Goal: Check status: Check status

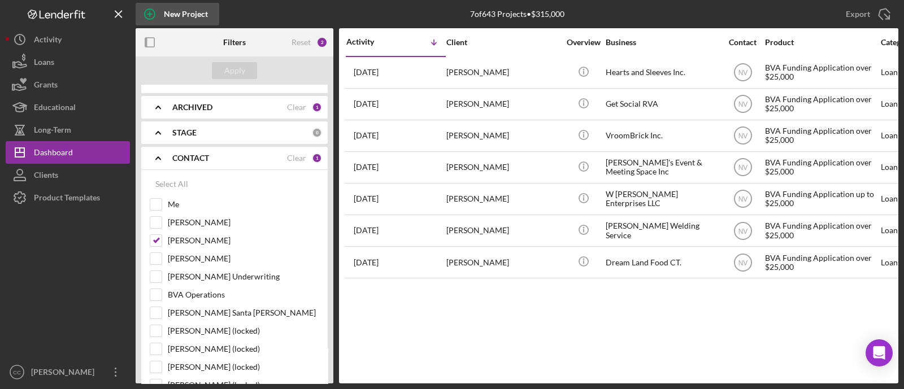
scroll to position [70, 0]
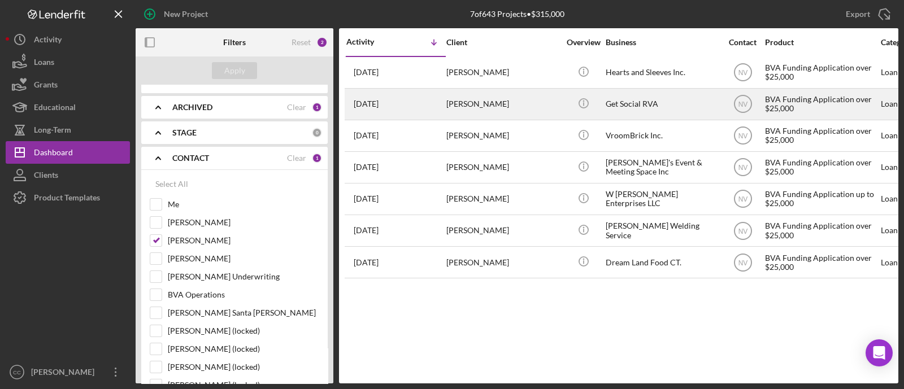
click at [643, 98] on div "Get Social RVA" at bounding box center [662, 104] width 113 height 30
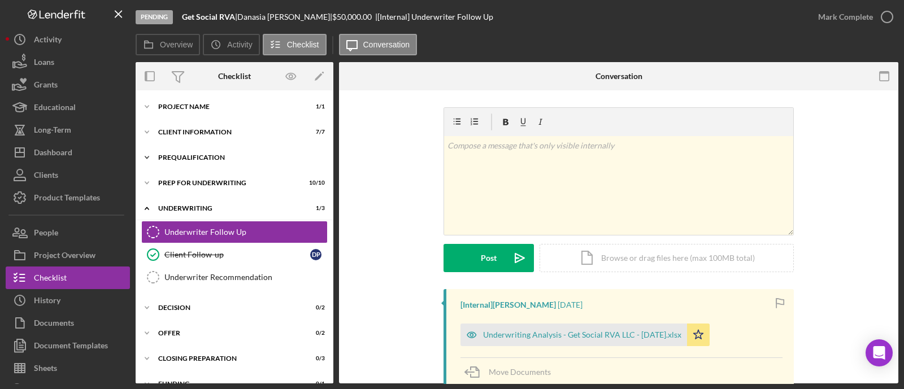
click at [233, 158] on div "Prequalification" at bounding box center [238, 157] width 161 height 7
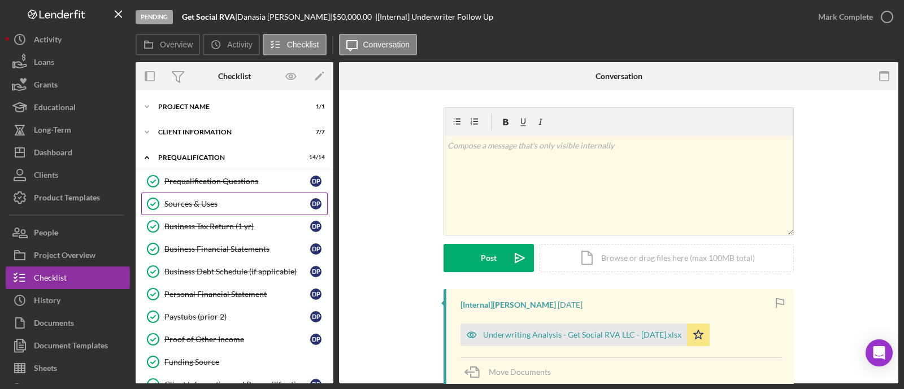
click at [229, 202] on div "Sources & Uses" at bounding box center [237, 203] width 146 height 9
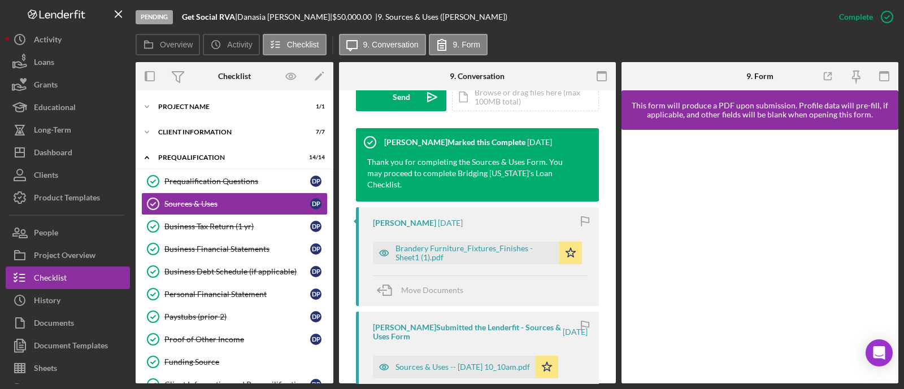
scroll to position [353, 0]
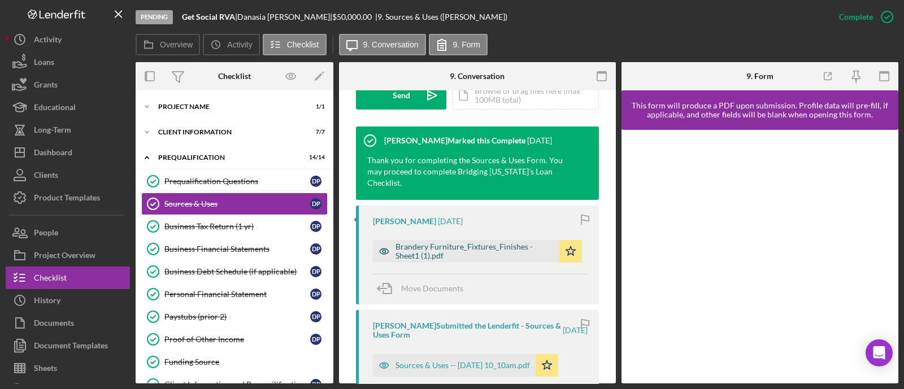
click at [498, 242] on div "Brandery Furniture_Fixtures_Finishes - Sheet1 (1).pdf" at bounding box center [475, 251] width 158 height 18
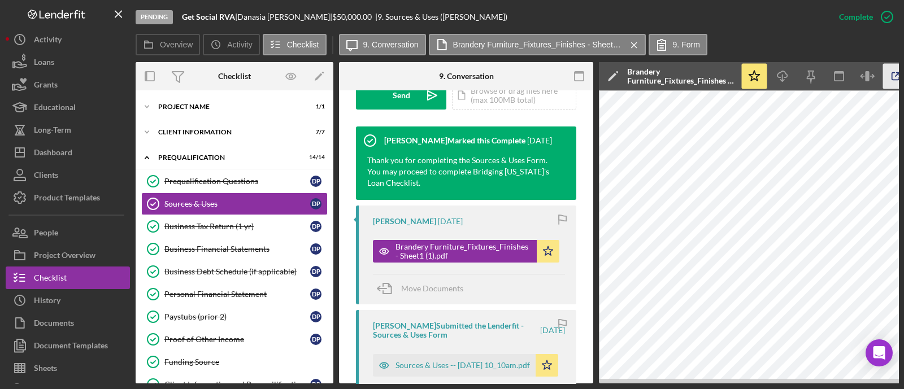
click at [895, 80] on icon "button" at bounding box center [895, 76] width 7 height 7
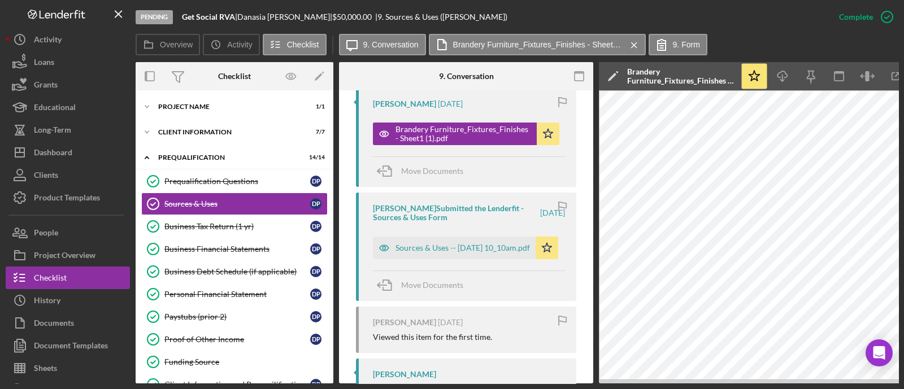
scroll to position [494, 0]
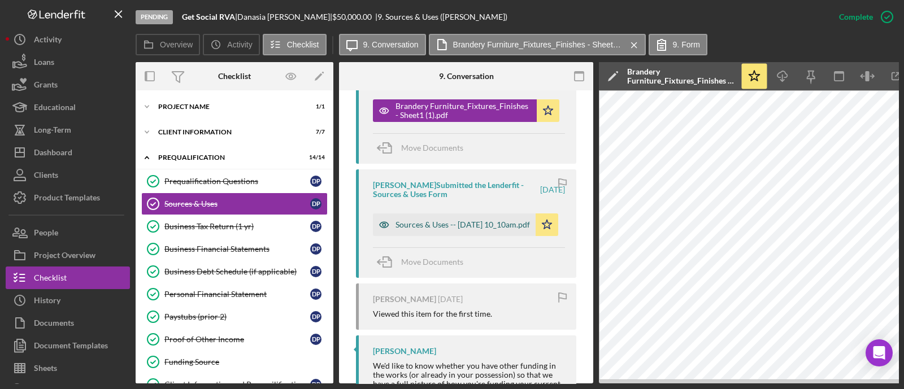
click at [419, 220] on div "Sources & Uses -- 2025-06-10 10_10am.pdf" at bounding box center [463, 224] width 134 height 9
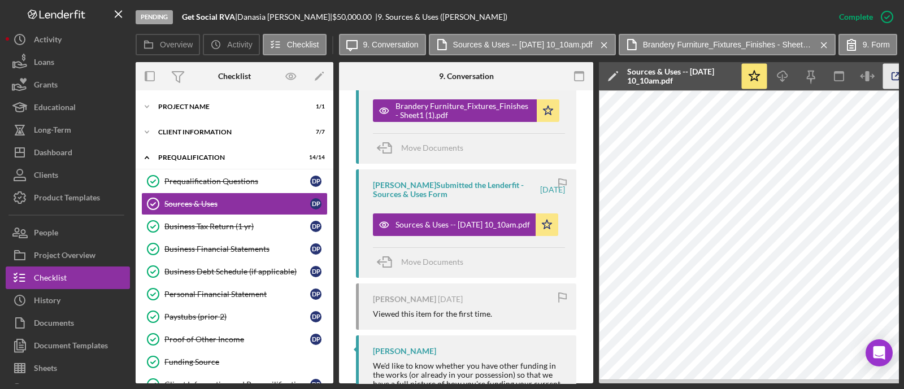
click at [893, 77] on icon "button" at bounding box center [895, 76] width 25 height 25
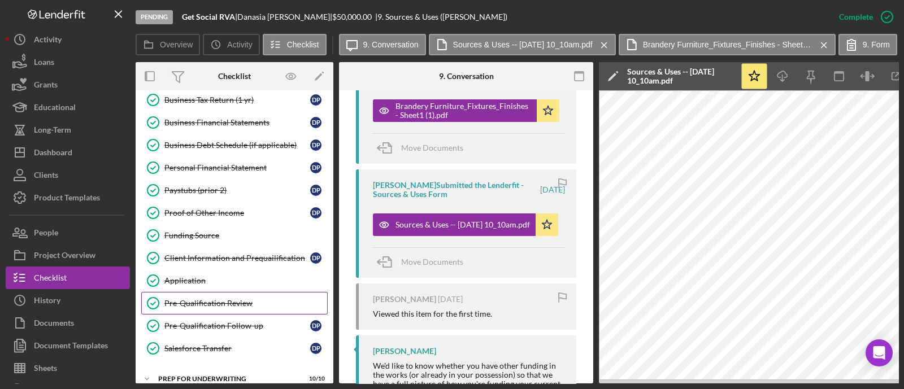
scroll to position [141, 0]
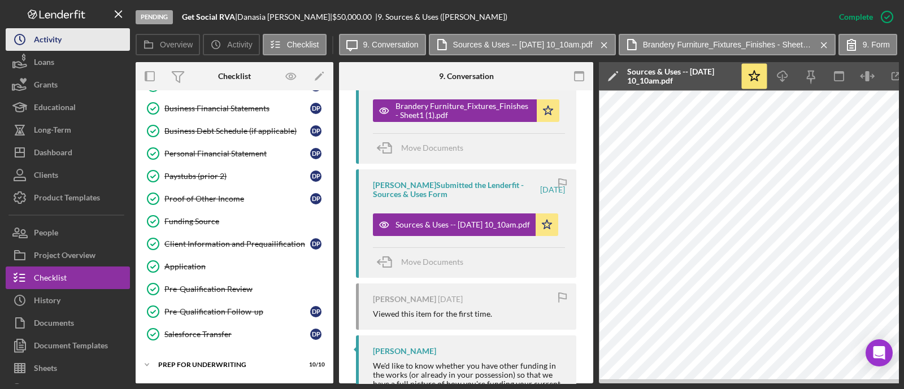
click at [72, 34] on button "Icon/History Activity" at bounding box center [68, 39] width 124 height 23
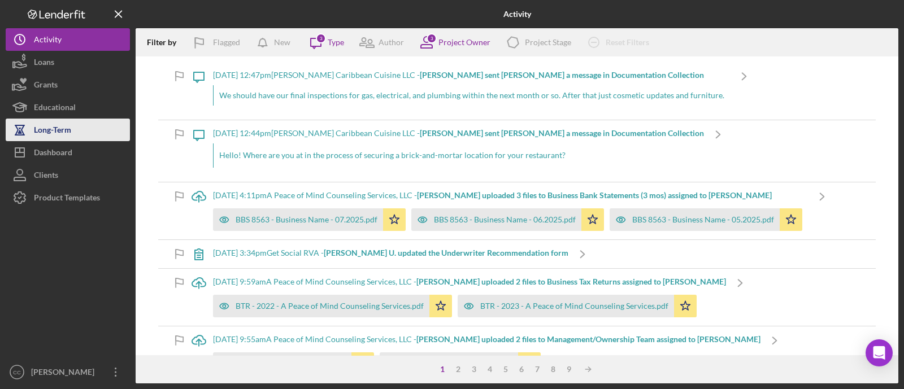
click at [72, 140] on button "Long-Term" at bounding box center [68, 130] width 124 height 23
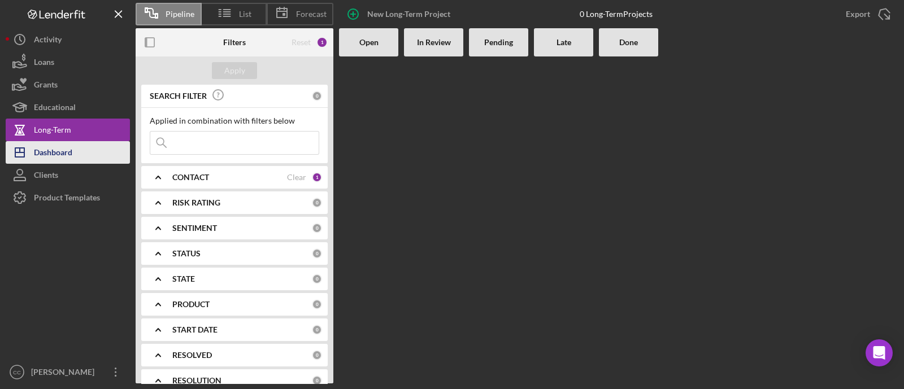
click at [72, 145] on div "Dashboard" at bounding box center [53, 153] width 38 height 25
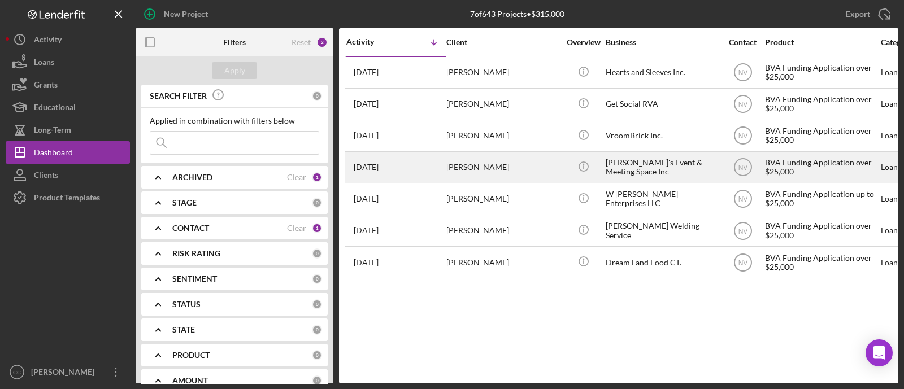
click at [667, 168] on div "Nicole's Event & Meeting Space Inc" at bounding box center [662, 168] width 113 height 30
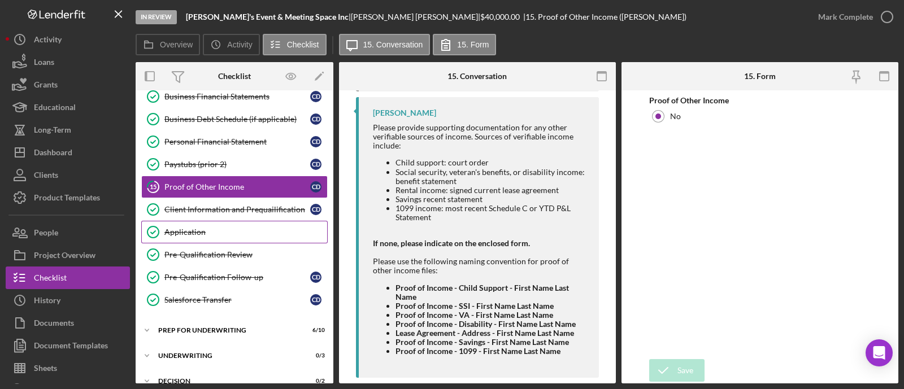
scroll to position [241, 0]
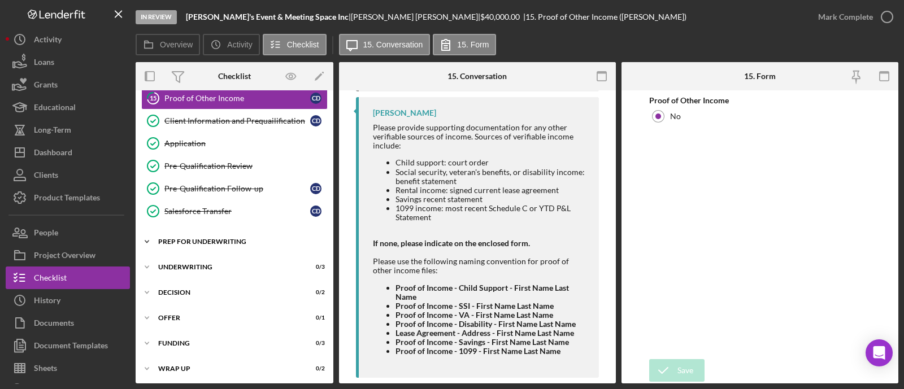
click at [237, 242] on div "Icon/Expander Prep for Underwriting 6 / 10" at bounding box center [235, 242] width 198 height 23
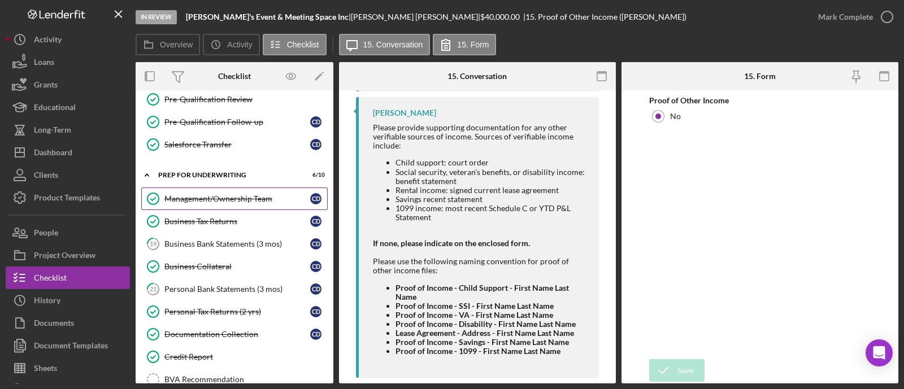
scroll to position [312, 0]
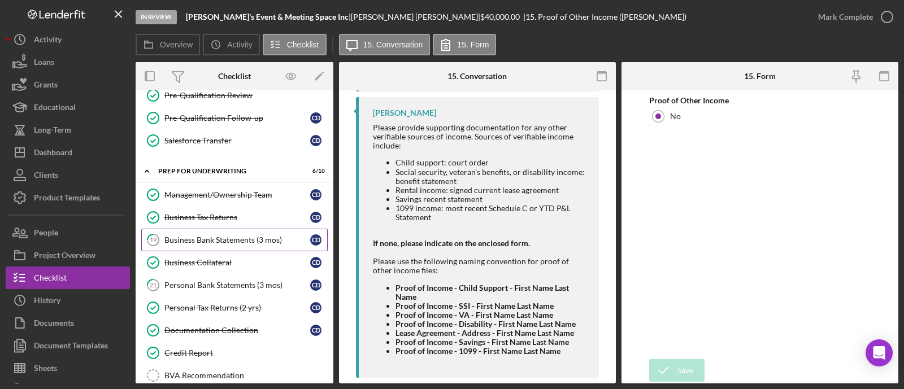
click at [251, 241] on link "19 Business Bank Statements (3 mos) C D" at bounding box center [234, 240] width 186 height 23
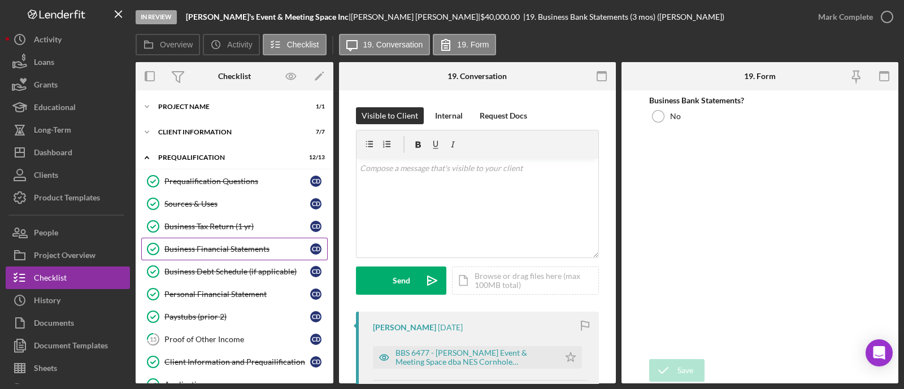
click at [253, 241] on link "Business Financial Statements Business Financial Statements C D" at bounding box center [234, 249] width 186 height 23
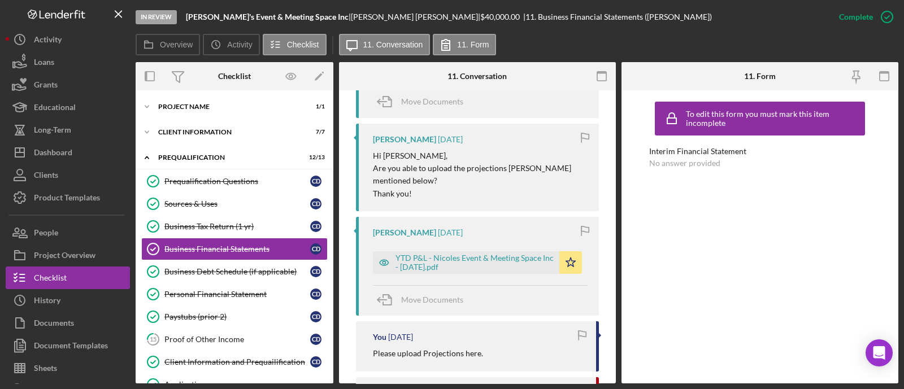
scroll to position [565, 0]
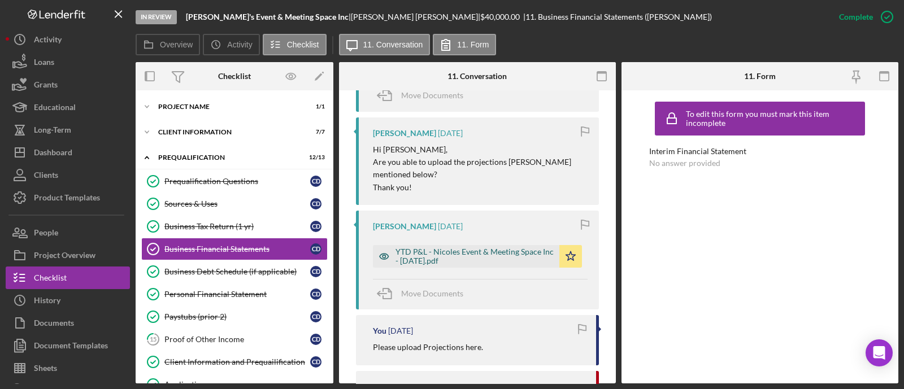
click at [518, 251] on div "YTD P&L - Nicoles Event & Meeting Space Inc - 04-30-2025.pdf" at bounding box center [475, 257] width 158 height 18
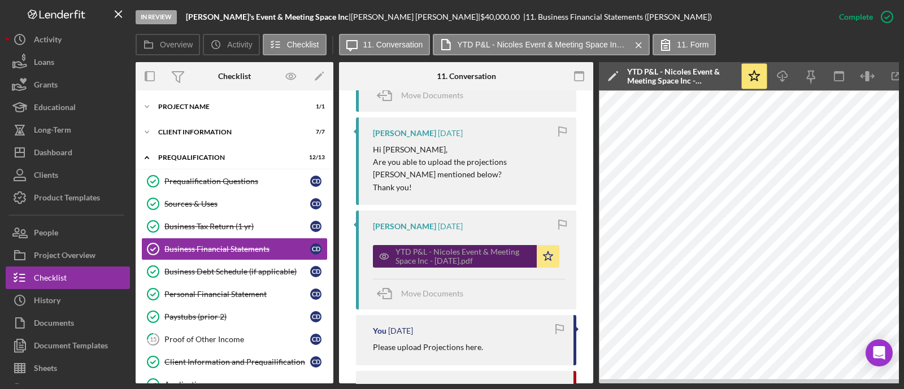
click at [510, 251] on div "YTD P&L - Nicoles Event & Meeting Space Inc - 04-30-2025.pdf" at bounding box center [464, 257] width 136 height 18
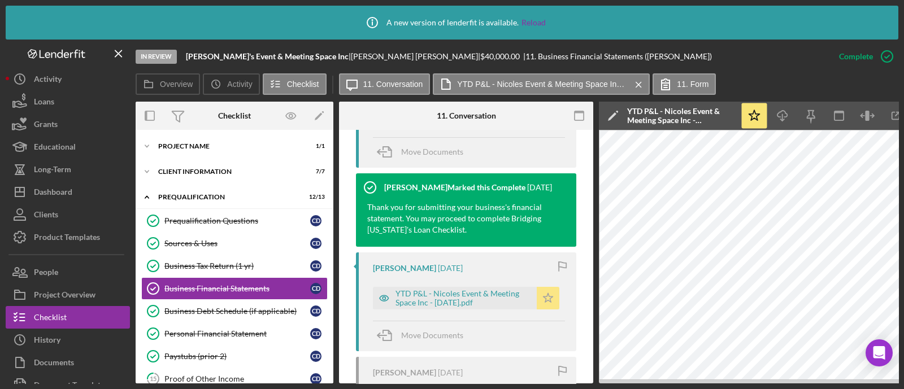
scroll to position [988, 0]
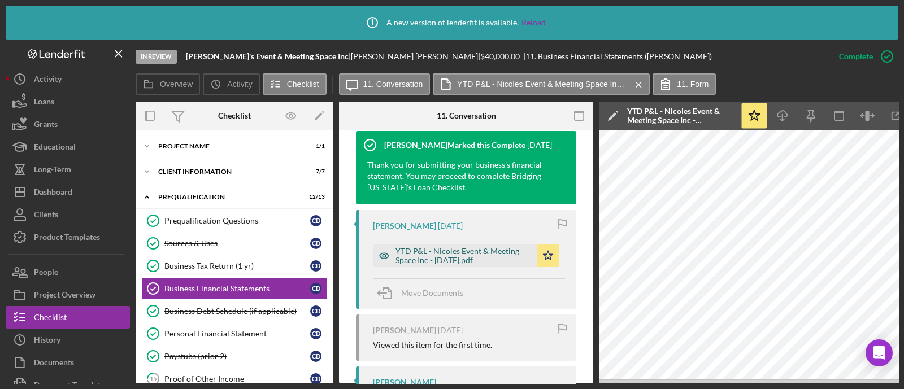
click at [494, 252] on div "YTD P&L - Nicoles Event & Meeting Space Inc - 12.31.2024.pdf" at bounding box center [464, 256] width 136 height 18
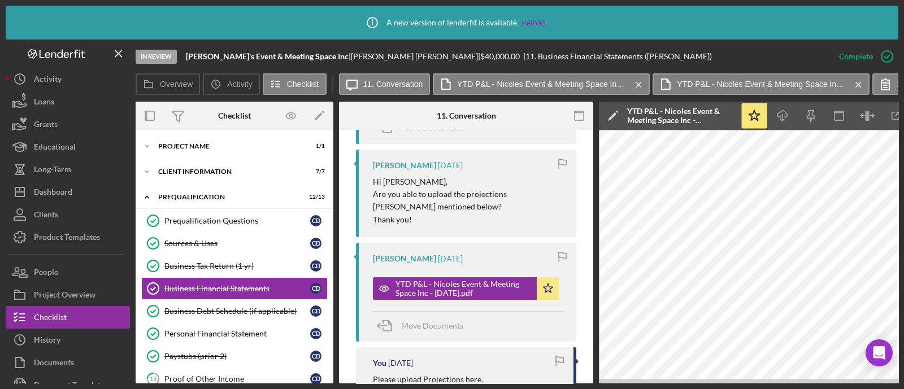
scroll to position [565, 0]
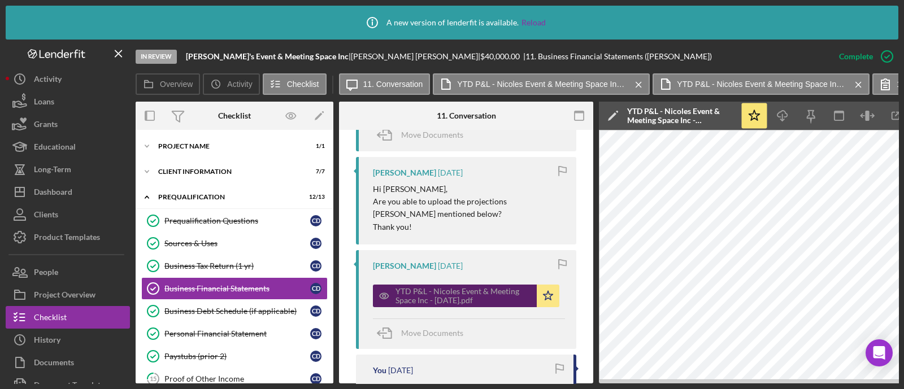
click at [503, 285] on div "YTD P&L - Nicoles Event & Meeting Space Inc - 04-30-2025.pdf" at bounding box center [455, 296] width 164 height 23
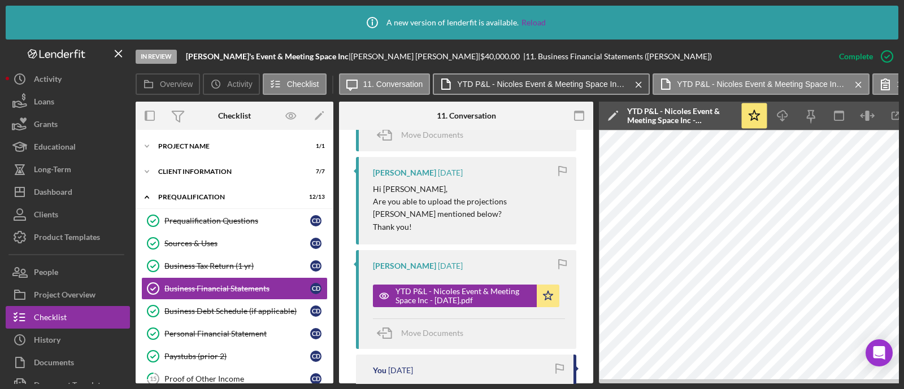
click at [592, 83] on label "YTD P&L - Nicoles Event & Meeting Space Inc - 12.31.2024.pdf" at bounding box center [542, 84] width 170 height 9
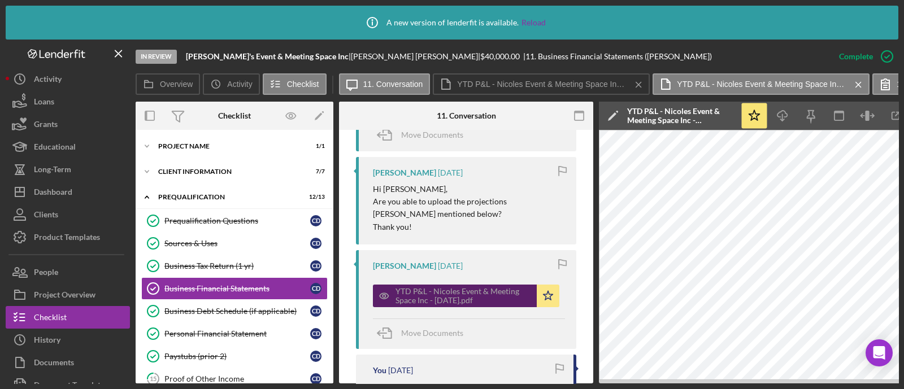
click at [500, 292] on div "YTD P&L - Nicoles Event & Meeting Space Inc - 04-30-2025.pdf" at bounding box center [464, 296] width 136 height 18
click at [900, 114] on div "Icon/Info A new version of lenderfit is available. Reload In Review Nicole's Ev…" at bounding box center [452, 194] width 904 height 389
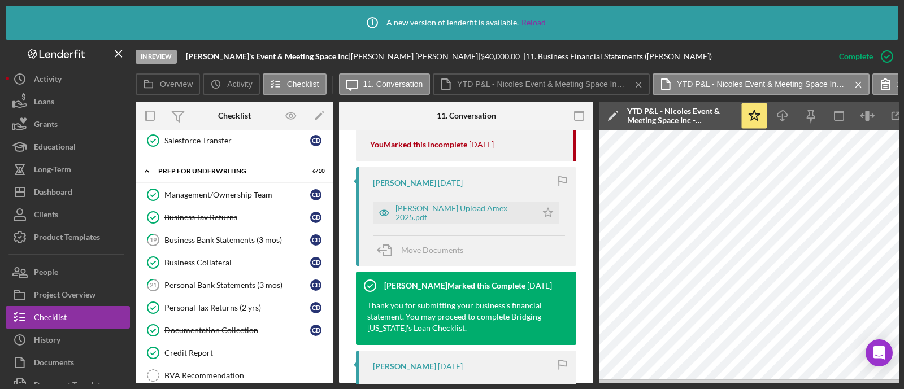
scroll to position [353, 0]
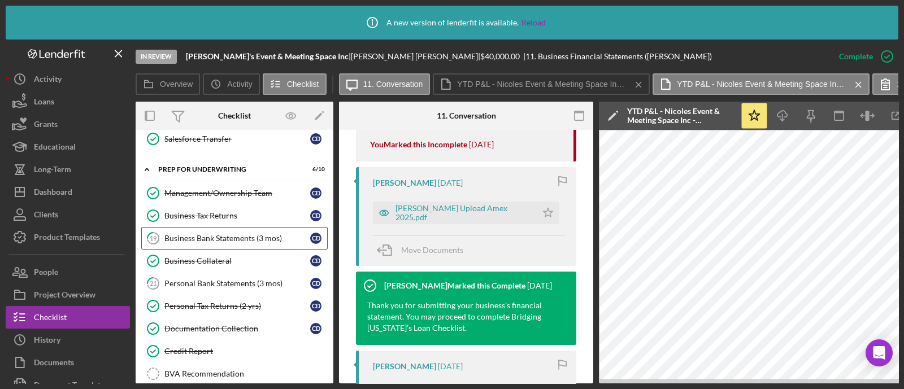
click at [255, 234] on div "Business Bank Statements (3 mos)" at bounding box center [237, 238] width 146 height 9
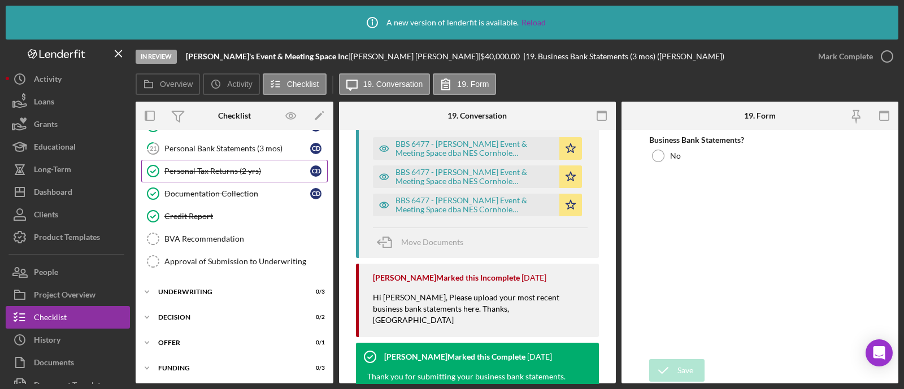
scroll to position [494, 0]
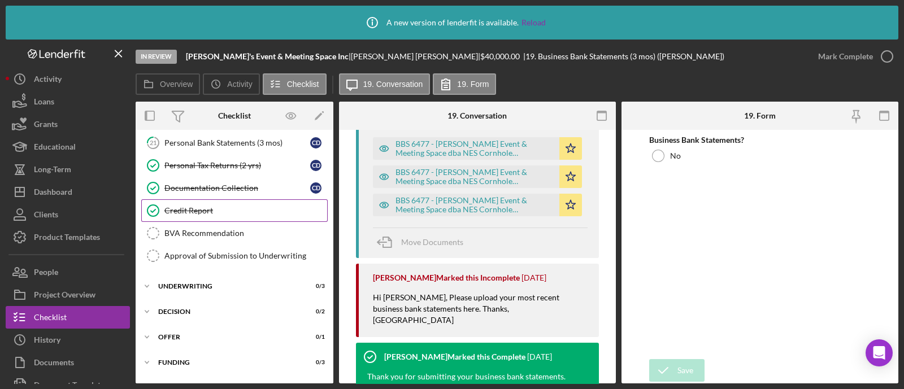
click at [225, 211] on link "Credit Report Credit Report" at bounding box center [234, 210] width 186 height 23
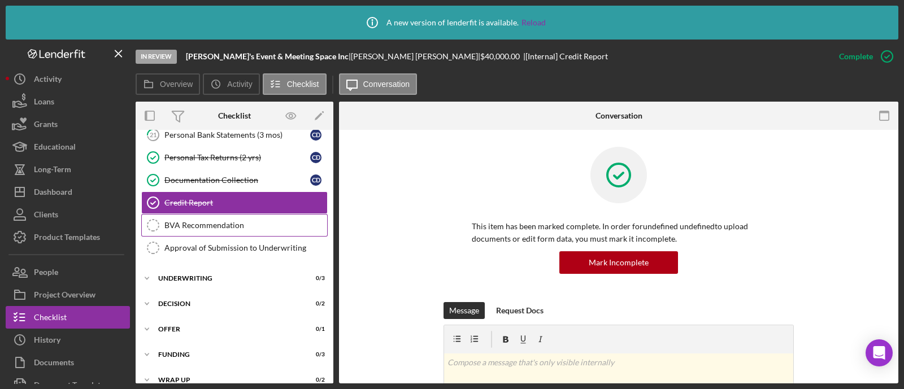
scroll to position [511, 0]
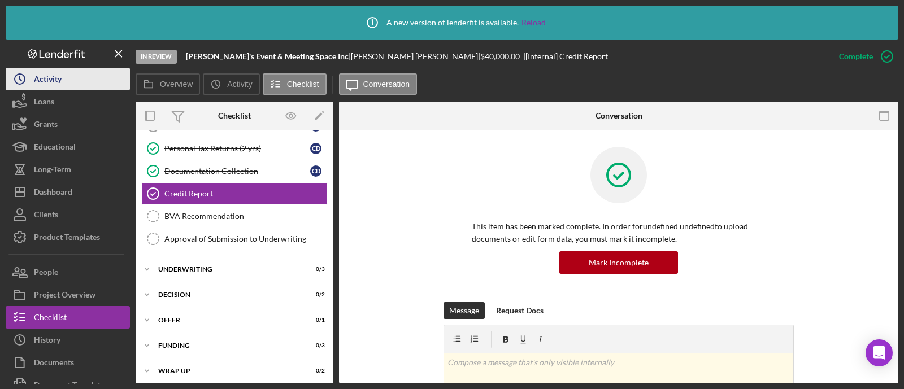
click at [59, 72] on div "Activity" at bounding box center [48, 80] width 28 height 25
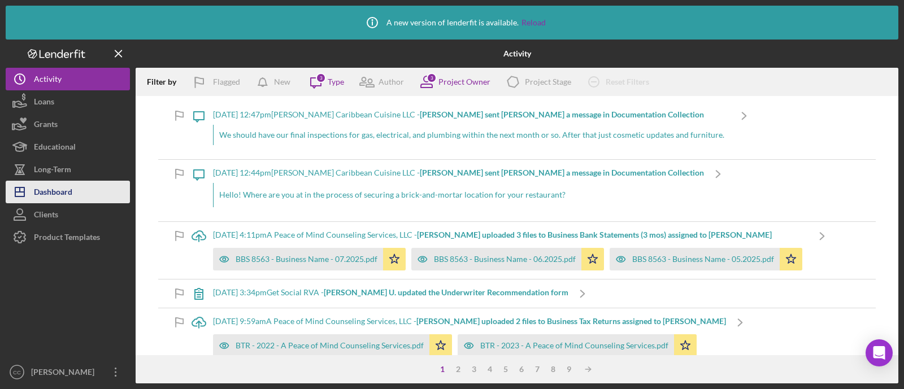
click at [89, 186] on button "Icon/Dashboard Dashboard" at bounding box center [68, 192] width 124 height 23
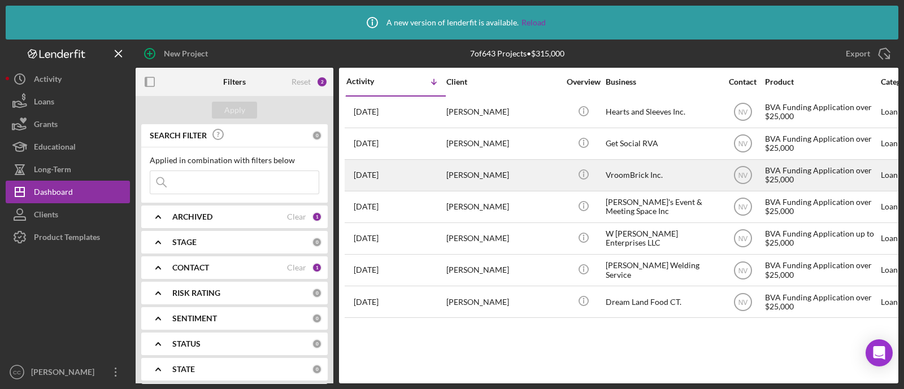
click at [624, 177] on div "VroomBrick Inc." at bounding box center [662, 175] width 113 height 30
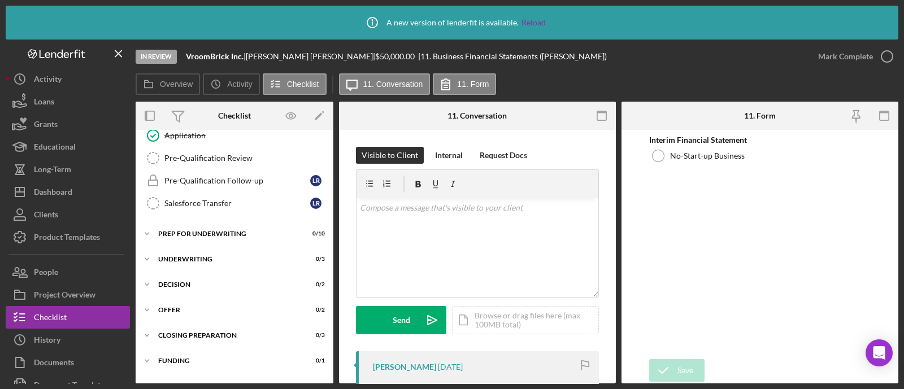
scroll to position [314, 0]
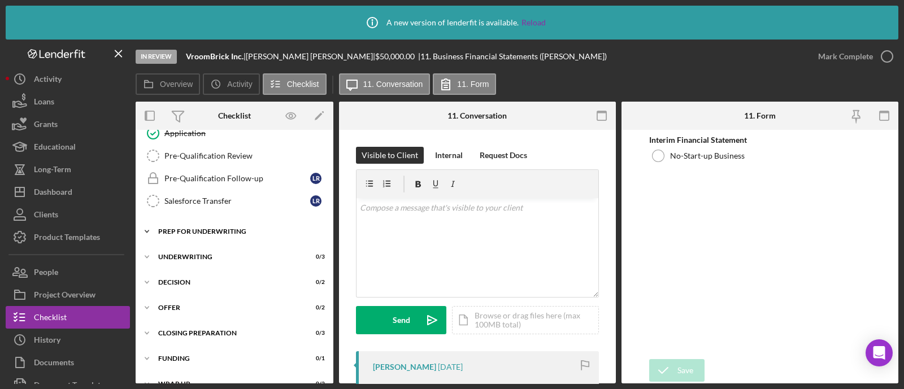
click at [237, 228] on div "Prep for Underwriting" at bounding box center [238, 231] width 161 height 7
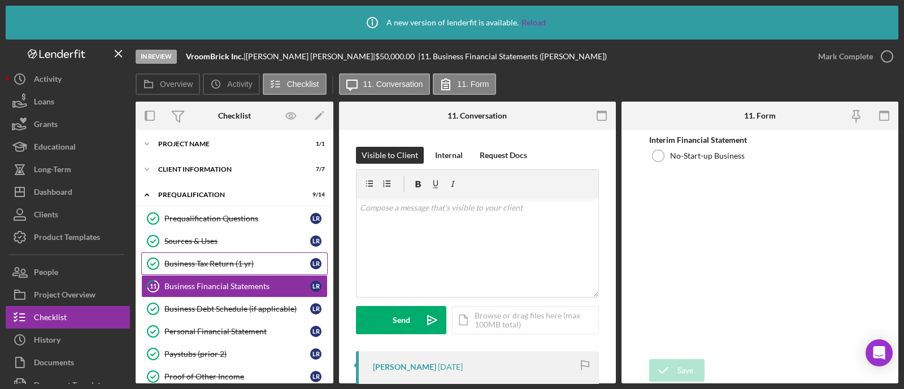
scroll to position [0, 0]
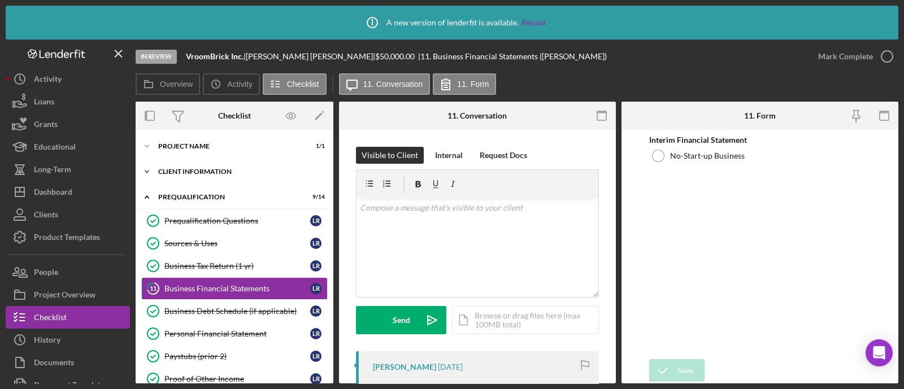
click at [218, 172] on div "Client Information" at bounding box center [238, 171] width 161 height 7
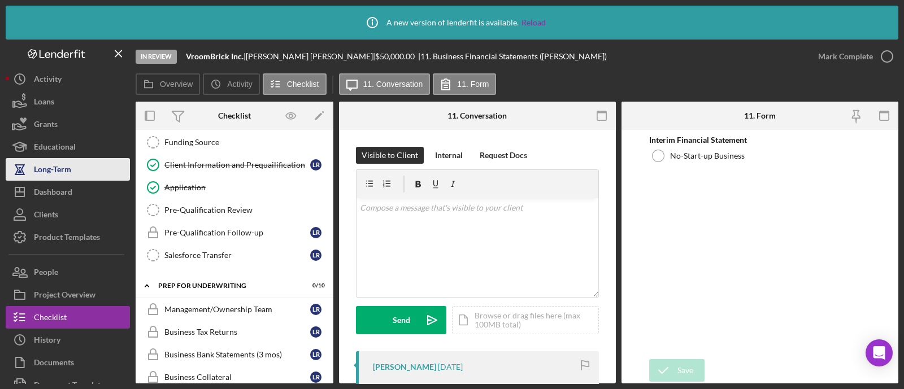
click at [59, 177] on div "Long-Term" at bounding box center [52, 170] width 37 height 25
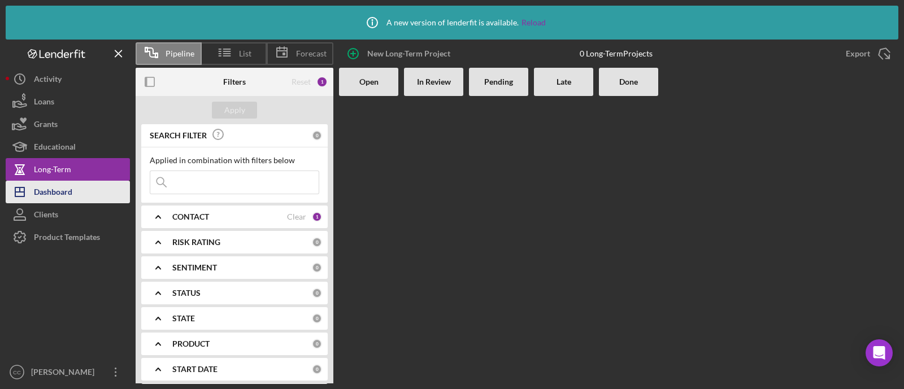
click at [59, 183] on div "Dashboard" at bounding box center [53, 193] width 38 height 25
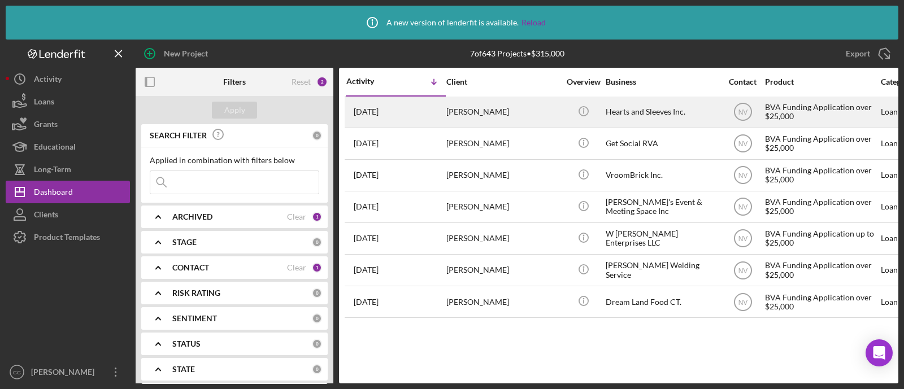
click at [656, 107] on div "Hearts and Sleeves Inc." at bounding box center [662, 112] width 113 height 30
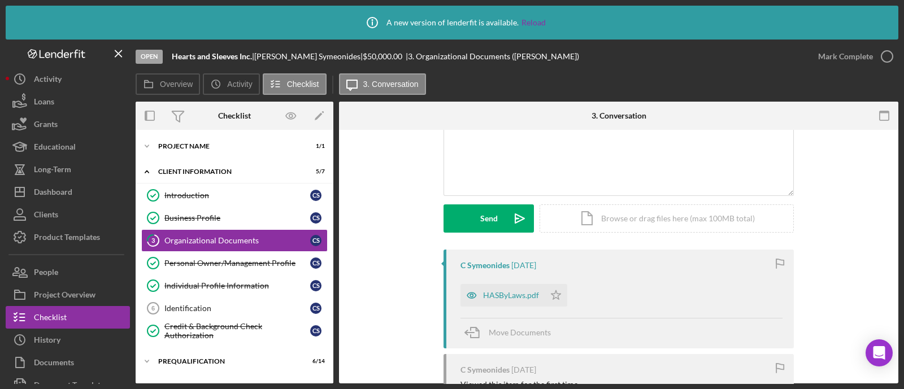
scroll to position [141, 0]
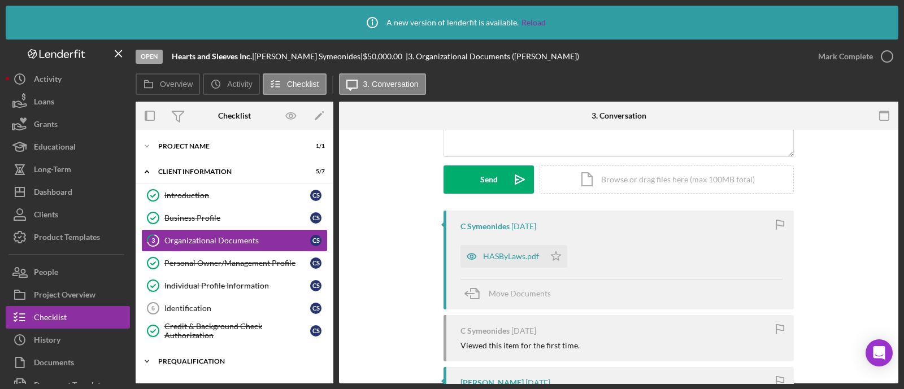
click at [226, 358] on div "Prequalification" at bounding box center [238, 361] width 161 height 7
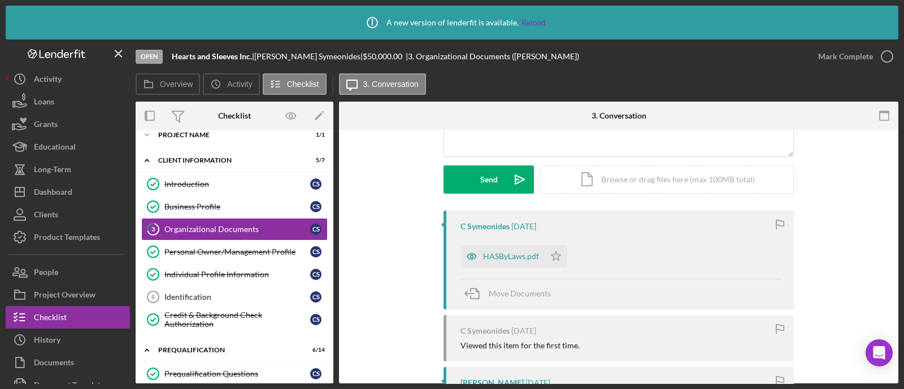
scroll to position [0, 0]
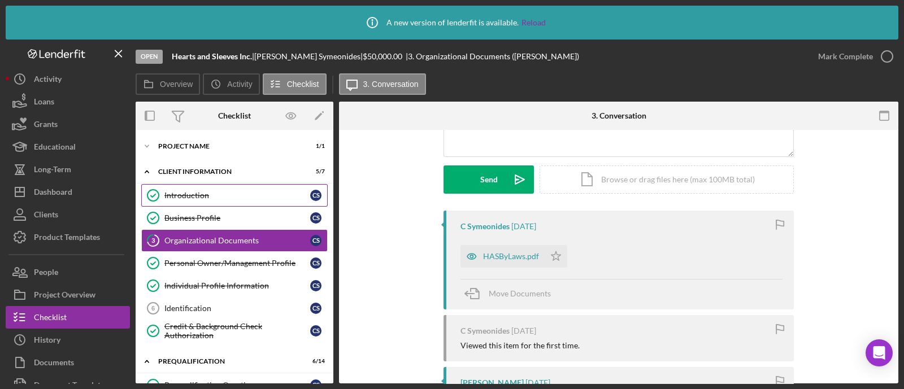
click at [245, 193] on div "Introduction" at bounding box center [237, 195] width 146 height 9
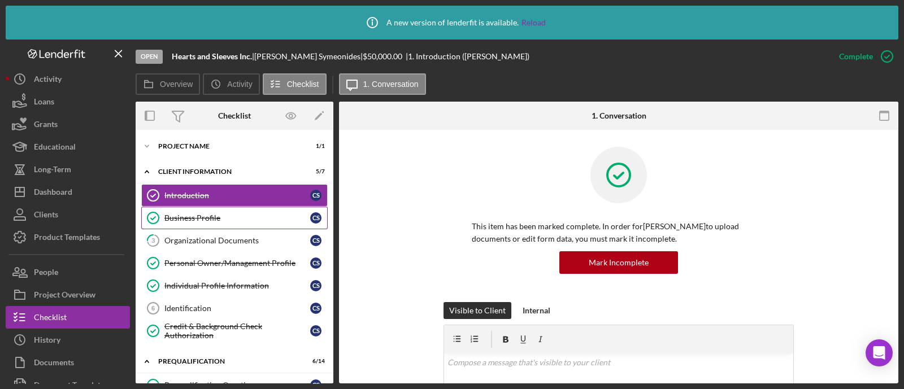
click at [236, 212] on link "Business Profile Business Profile C S" at bounding box center [234, 218] width 186 height 23
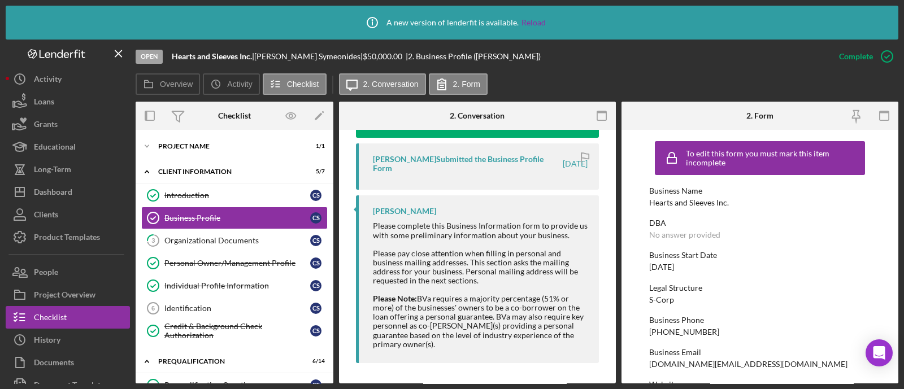
scroll to position [417, 0]
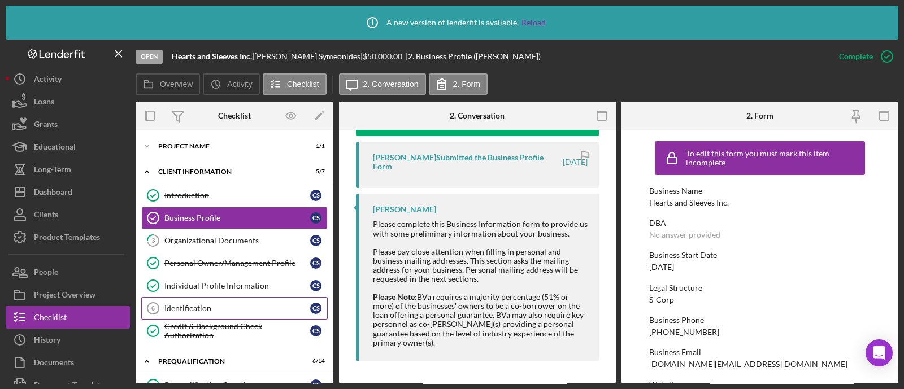
click at [237, 312] on link "Identification 6 Identification C S" at bounding box center [234, 308] width 186 height 23
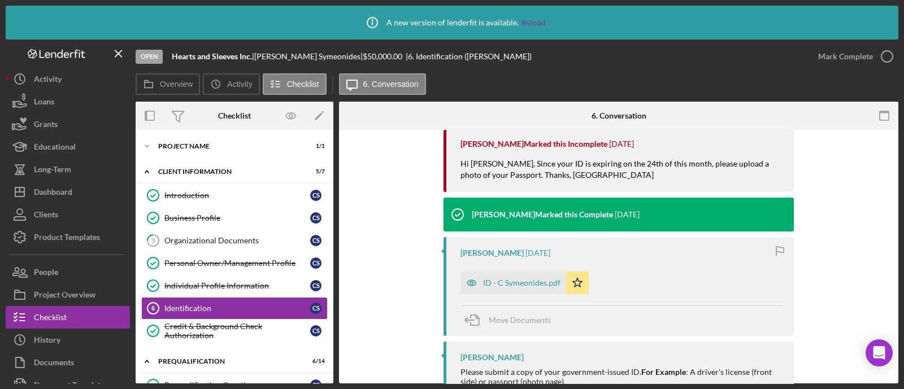
scroll to position [282, 0]
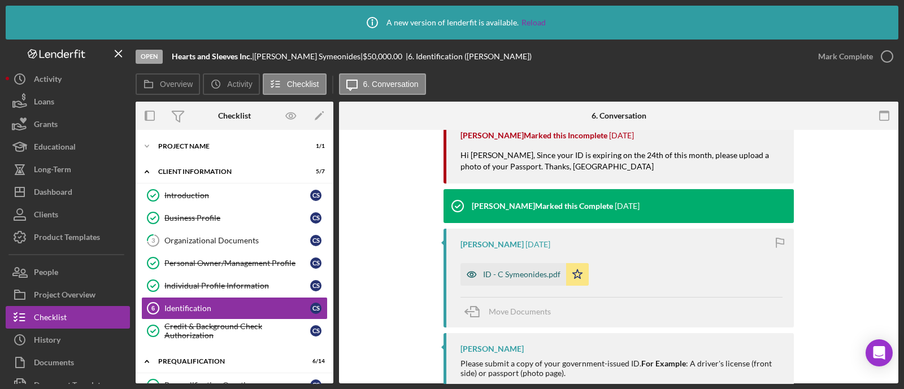
click at [514, 277] on div "ID - C Symeonides.pdf" at bounding box center [521, 274] width 77 height 9
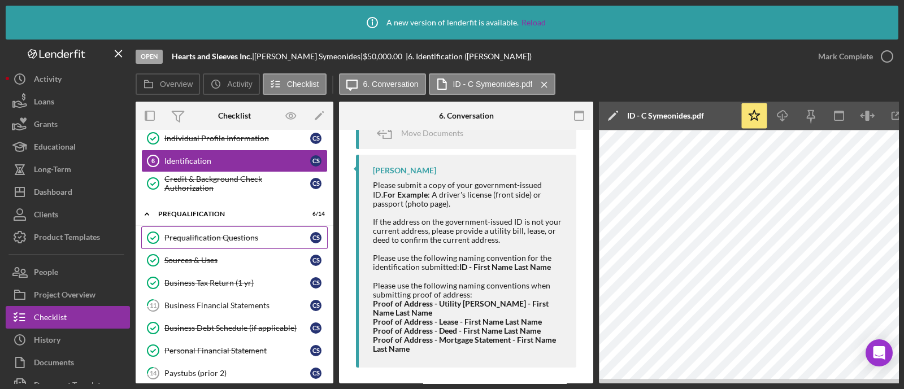
scroll to position [212, 0]
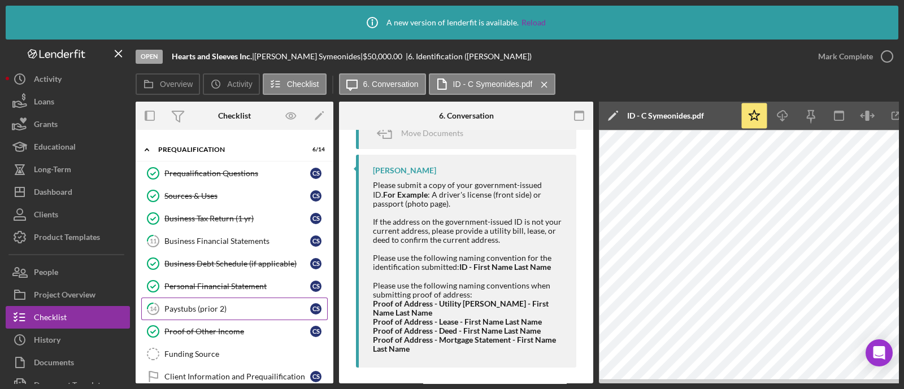
click at [240, 298] on link "14 Paystubs (prior 2) C S" at bounding box center [234, 309] width 186 height 23
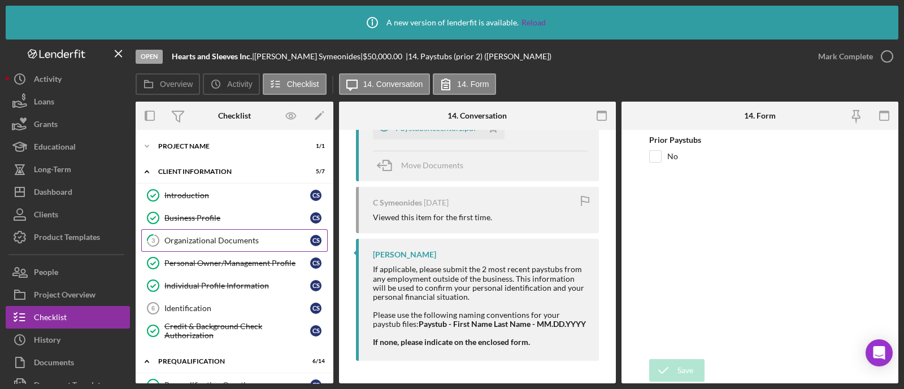
click at [242, 238] on div "Organizational Documents" at bounding box center [237, 240] width 146 height 9
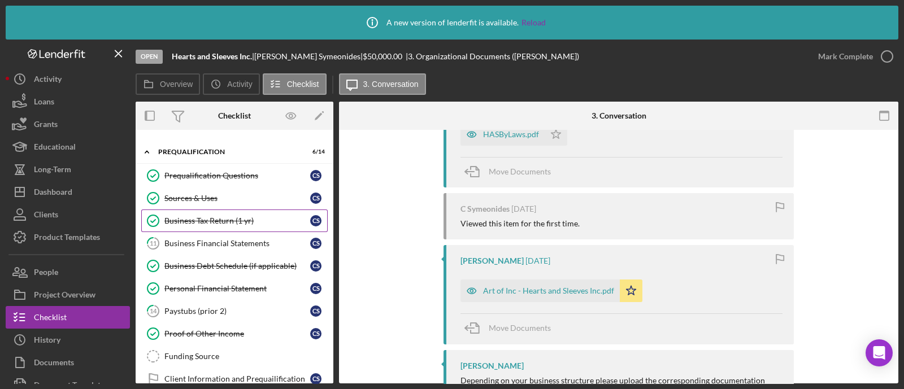
scroll to position [212, 0]
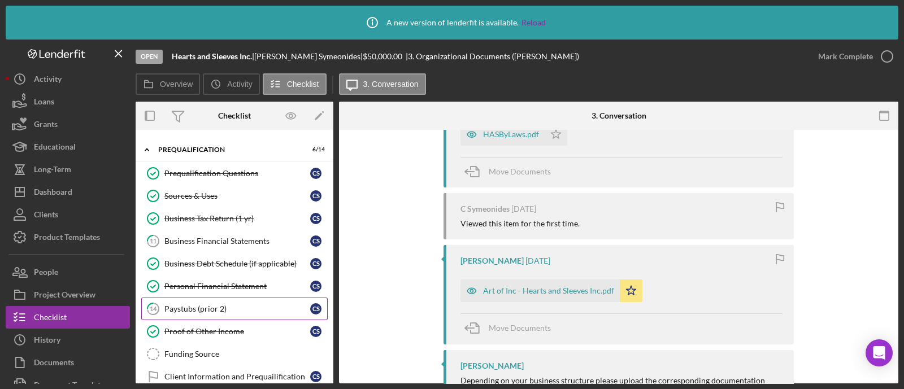
click at [229, 305] on div "Paystubs (prior 2)" at bounding box center [237, 309] width 146 height 9
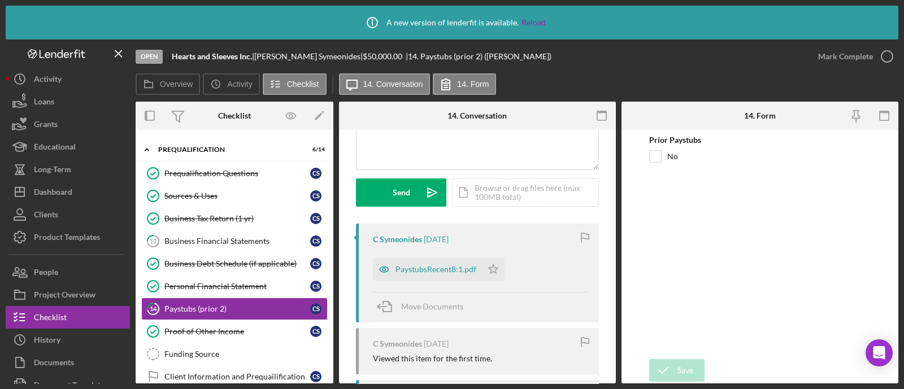
scroll to position [141, 0]
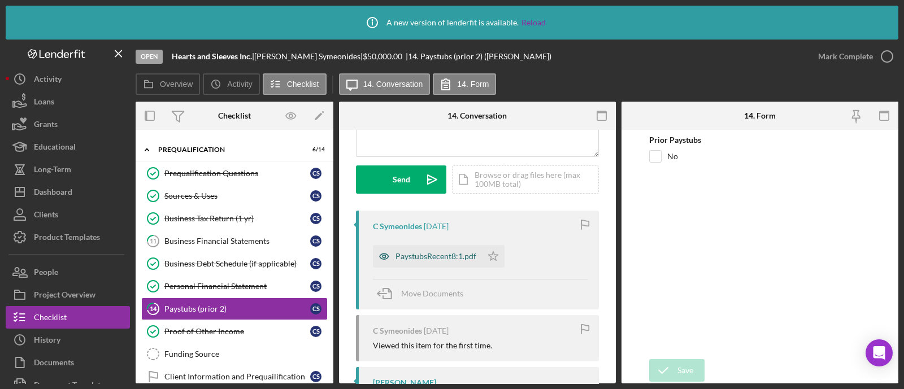
click at [462, 258] on div "PaystubsRecent8:1.pdf" at bounding box center [436, 256] width 81 height 9
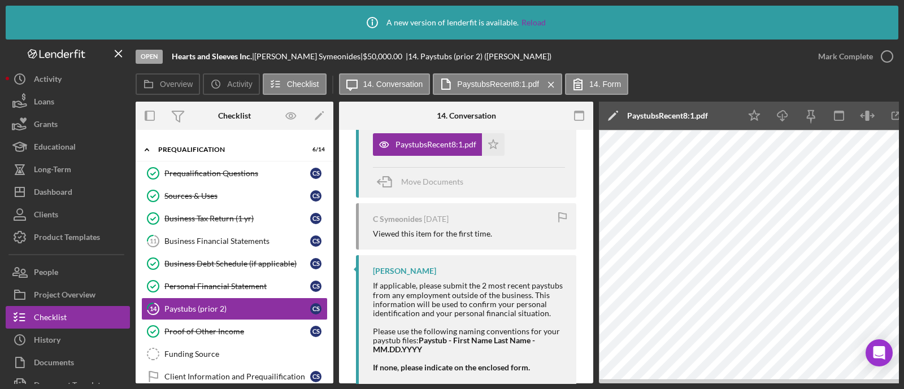
scroll to position [281, 0]
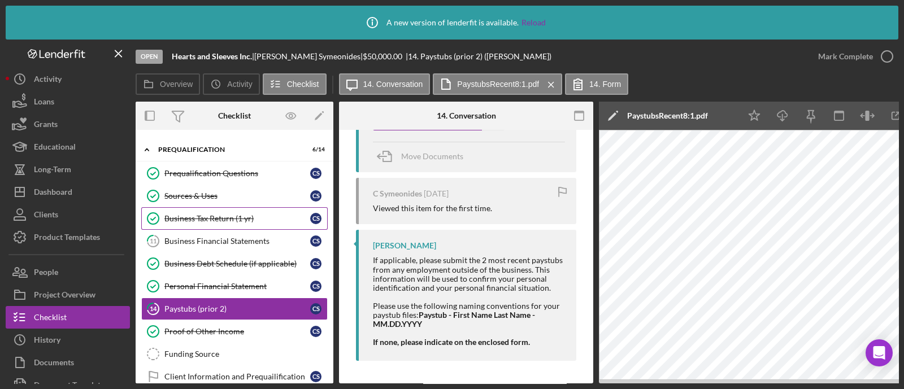
click at [257, 214] on div "Business Tax Return (1 yr)" at bounding box center [237, 218] width 146 height 9
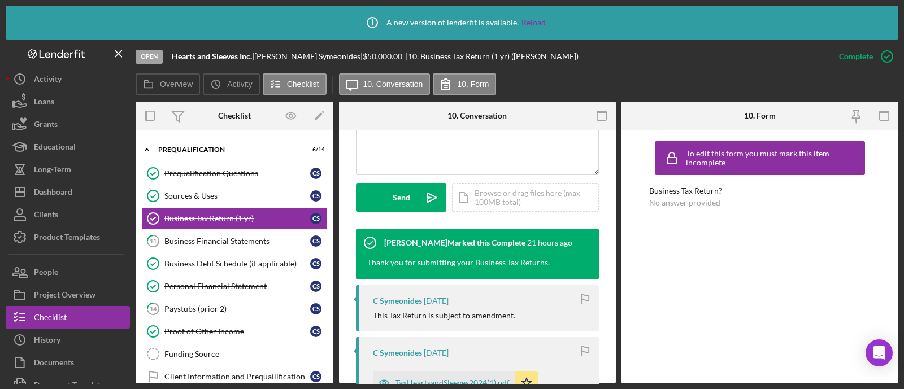
scroll to position [424, 0]
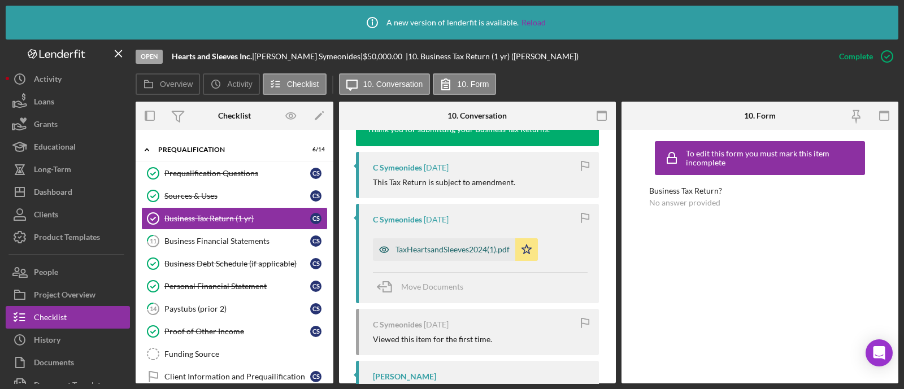
click at [485, 253] on div "TaxHeartsandSleeves2024(1).pdf" at bounding box center [453, 249] width 114 height 9
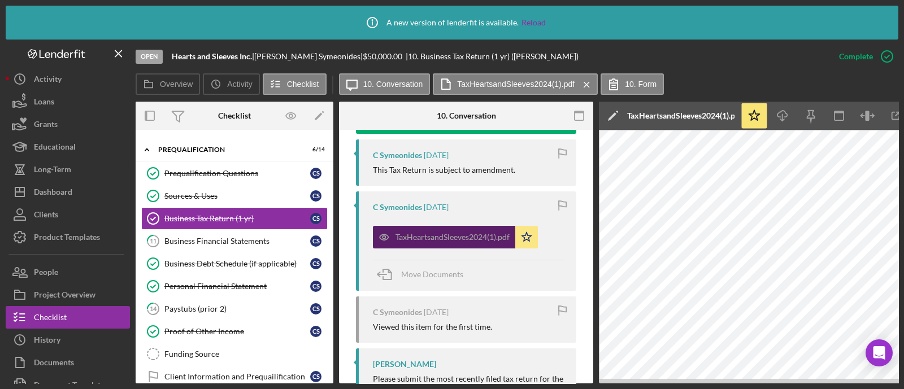
click at [488, 242] on div "TaxHeartsandSleeves2024(1).pdf" at bounding box center [453, 237] width 114 height 9
click at [480, 242] on div "TaxHeartsandSleeves2024(1).pdf" at bounding box center [453, 237] width 114 height 9
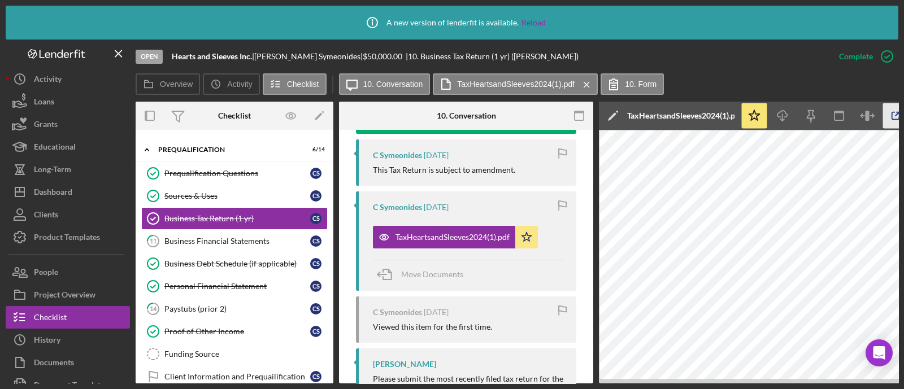
click at [891, 114] on icon "button" at bounding box center [895, 115] width 25 height 25
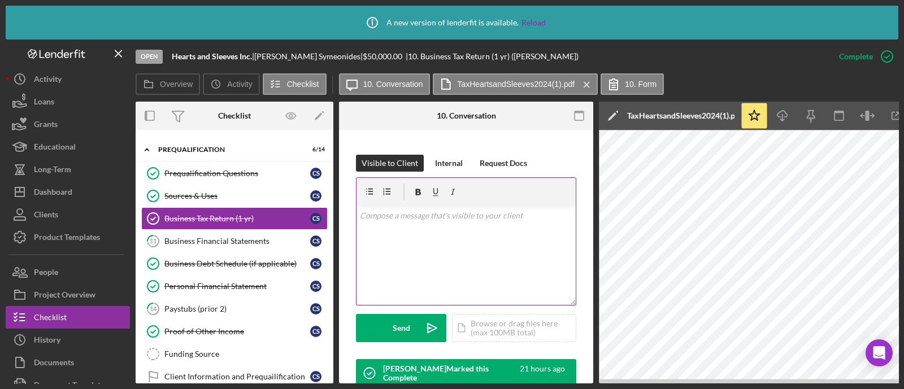
scroll to position [154, 0]
